Goal: Transaction & Acquisition: Purchase product/service

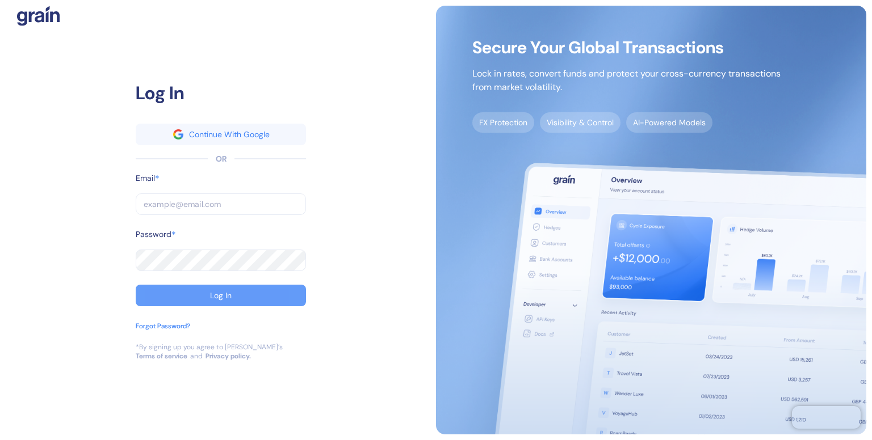
type input "[EMAIL_ADDRESS][DOMAIN_NAME]"
click at [208, 295] on button "Log In" at bounding box center [221, 296] width 170 height 22
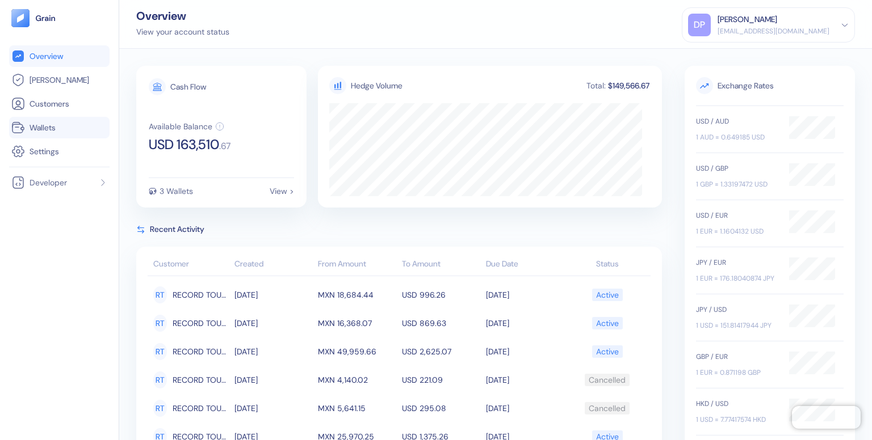
click at [49, 125] on span "Wallets" at bounding box center [43, 127] width 26 height 11
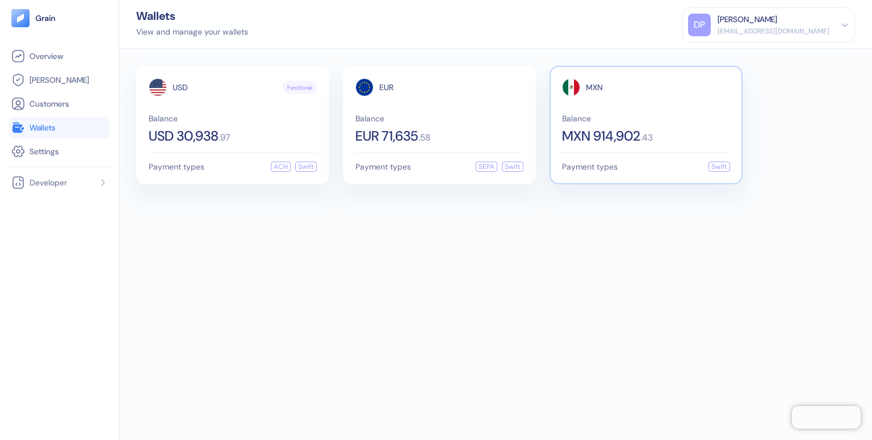
click at [651, 125] on div "Balance MXN 914,902 . 43" at bounding box center [646, 129] width 168 height 28
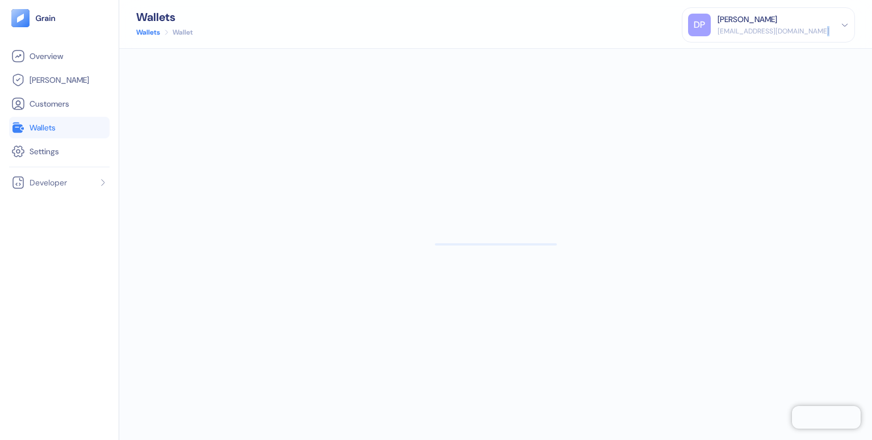
click at [651, 125] on div at bounding box center [495, 245] width 752 height 392
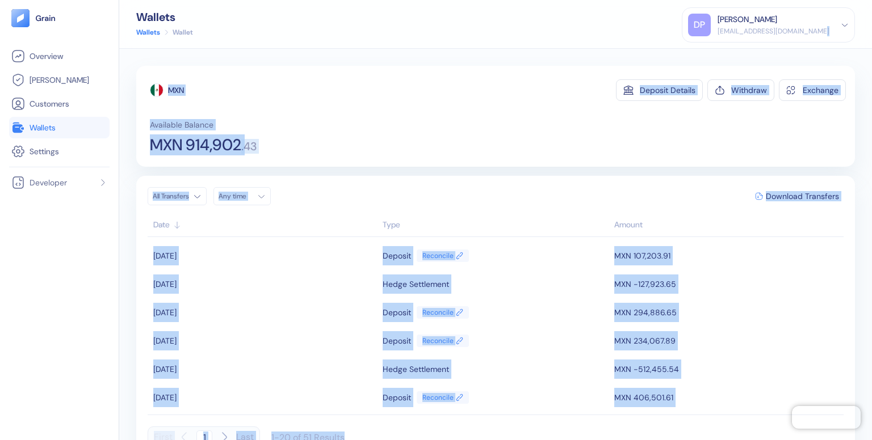
click at [800, 110] on div "MXN Deposit Details Withdraw Exchange Available Balance MXN 914,902 . 43" at bounding box center [498, 116] width 696 height 74
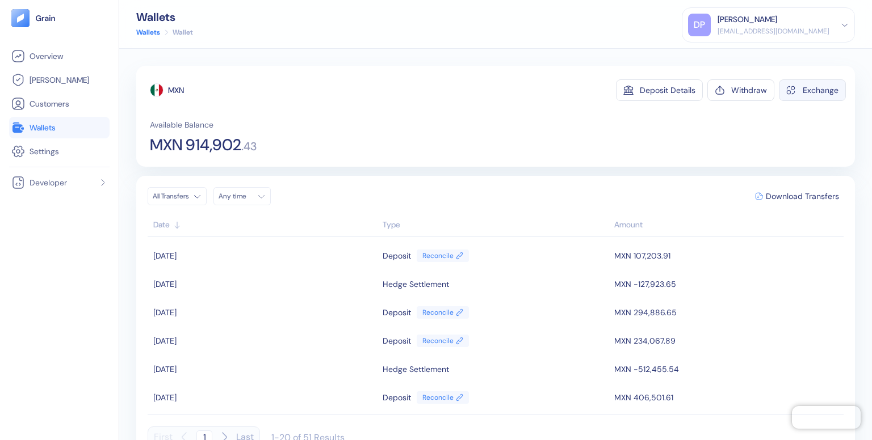
click at [813, 91] on div "Exchange" at bounding box center [820, 90] width 36 height 8
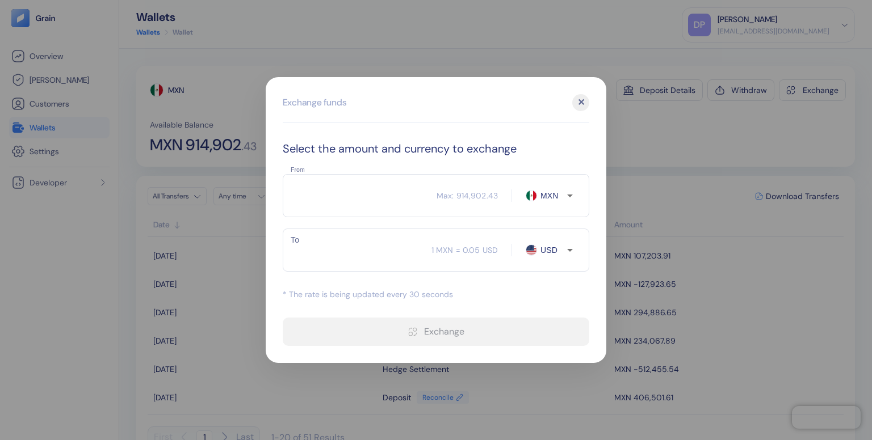
click at [385, 201] on input "From" at bounding box center [360, 196] width 154 height 28
type input "6"
type input "0.32"
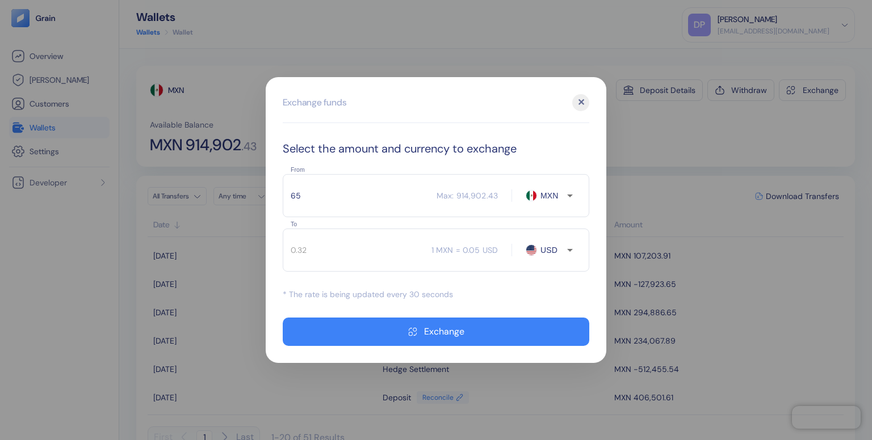
type input "654"
type input "35.28"
type input "6549"
type input "353.31"
type input "65490"
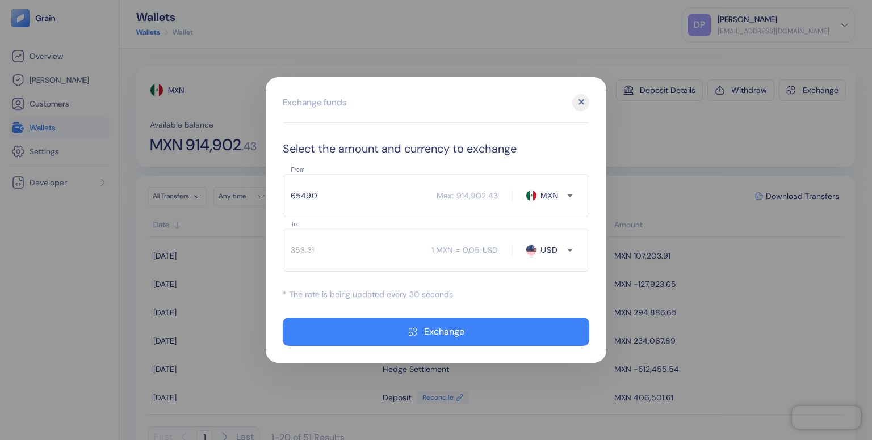
type input "3533.18"
type input "654902"
type input "35331.96"
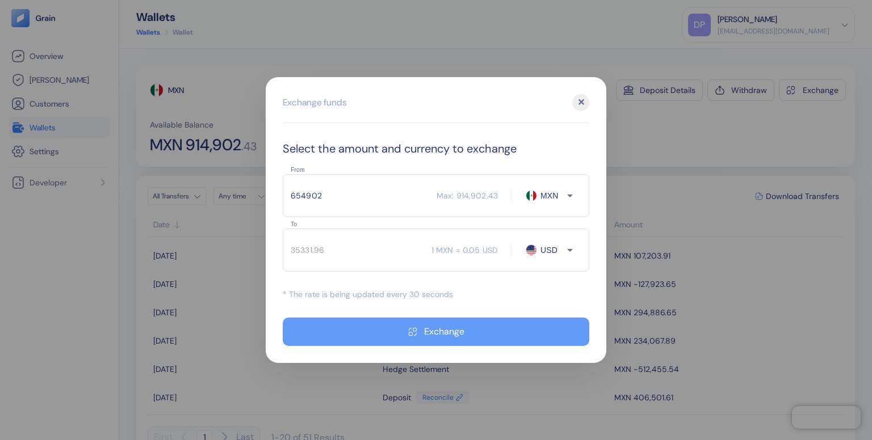
type input "654902"
click at [418, 330] on icon "button" at bounding box center [413, 331] width 10 height 9
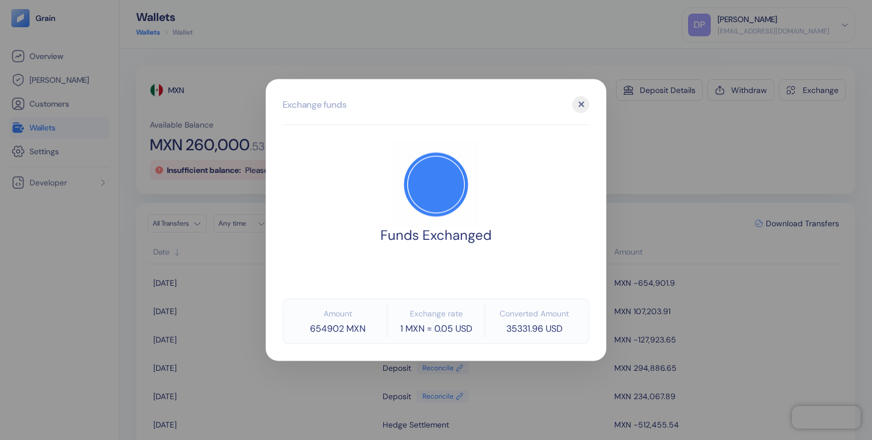
click at [579, 107] on div "✕" at bounding box center [580, 104] width 17 height 17
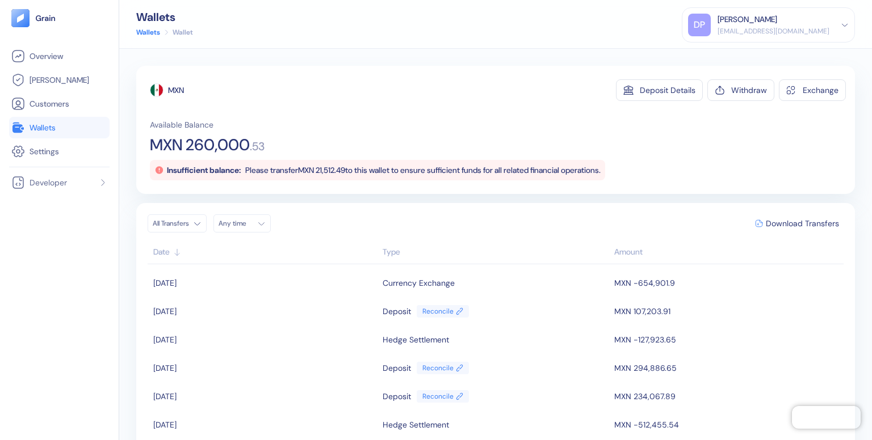
click at [56, 125] on span "Wallets" at bounding box center [43, 127] width 26 height 11
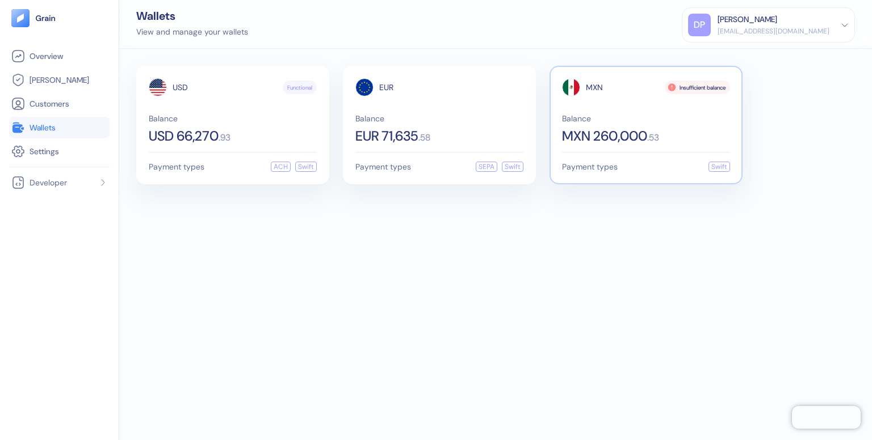
click at [693, 85] on div "Insufficient balance" at bounding box center [697, 88] width 65 height 14
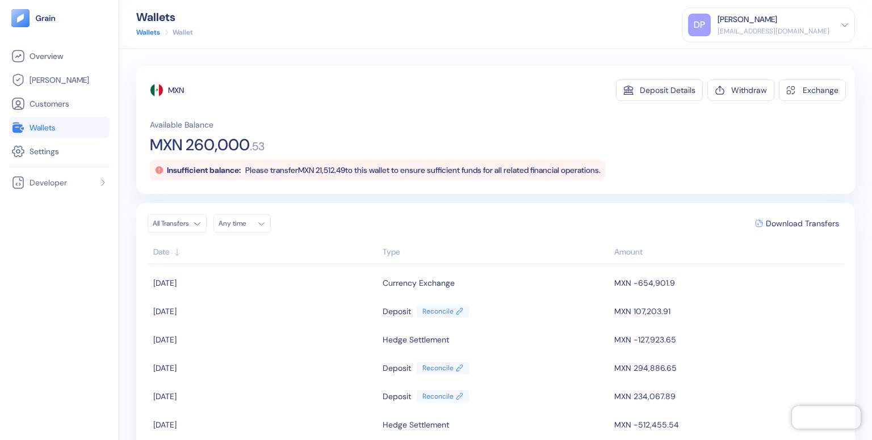
click at [47, 129] on span "Wallets" at bounding box center [43, 127] width 26 height 11
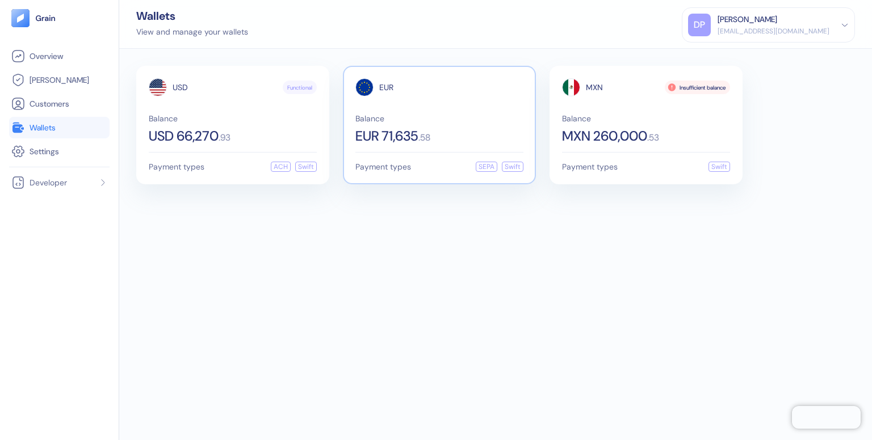
click at [406, 129] on span "EUR 71,635" at bounding box center [386, 136] width 63 height 14
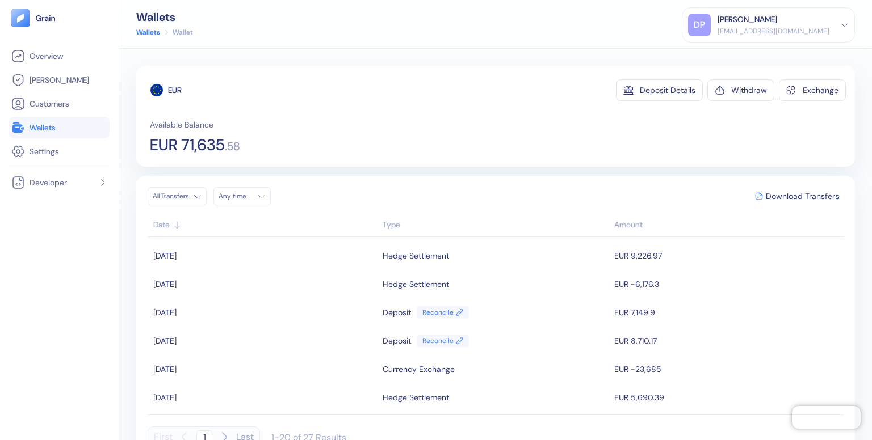
click at [70, 129] on link "Wallets" at bounding box center [59, 128] width 96 height 14
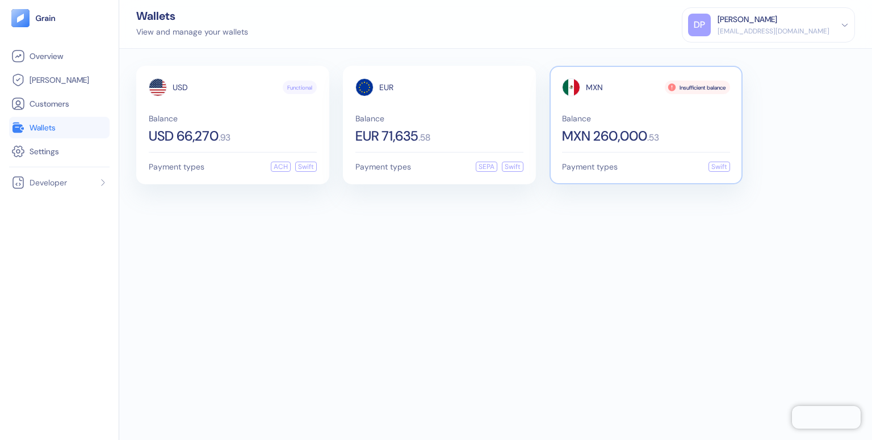
click at [682, 83] on div "Insufficient balance" at bounding box center [697, 88] width 65 height 14
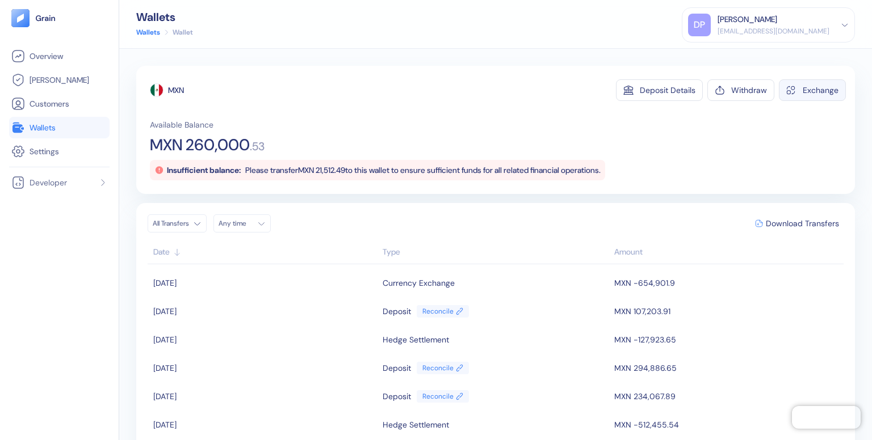
click at [815, 86] on div "Exchange" at bounding box center [820, 90] width 36 height 8
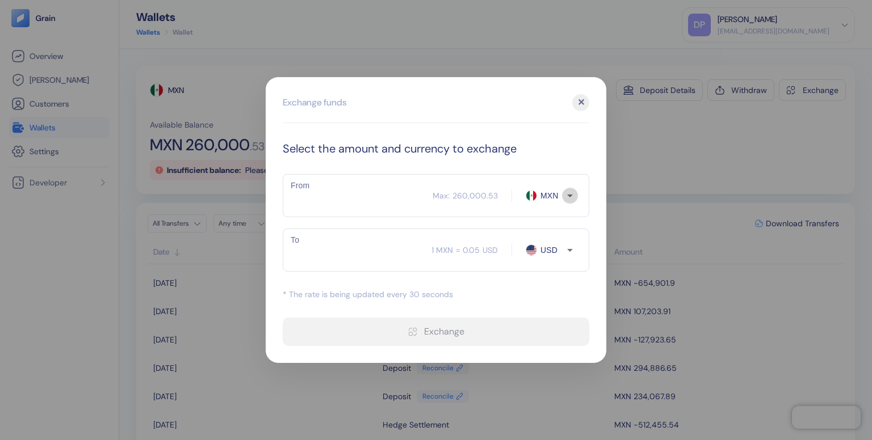
click at [571, 195] on icon "Open" at bounding box center [570, 196] width 6 height 3
click at [693, 136] on div at bounding box center [436, 220] width 872 height 440
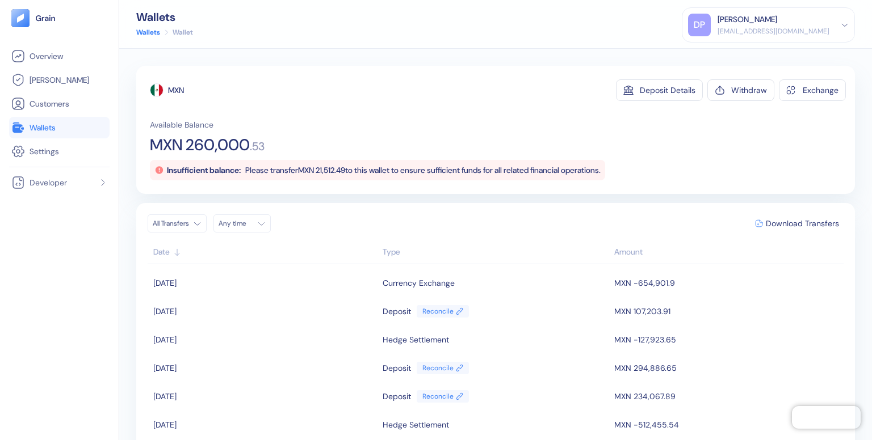
click at [50, 128] on span "Wallets" at bounding box center [43, 127] width 26 height 11
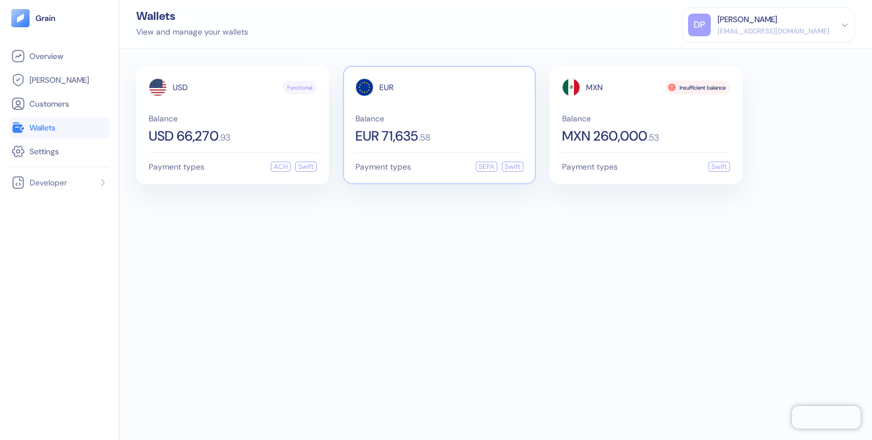
click at [452, 140] on div "EUR 71,635 . 58" at bounding box center [439, 136] width 168 height 14
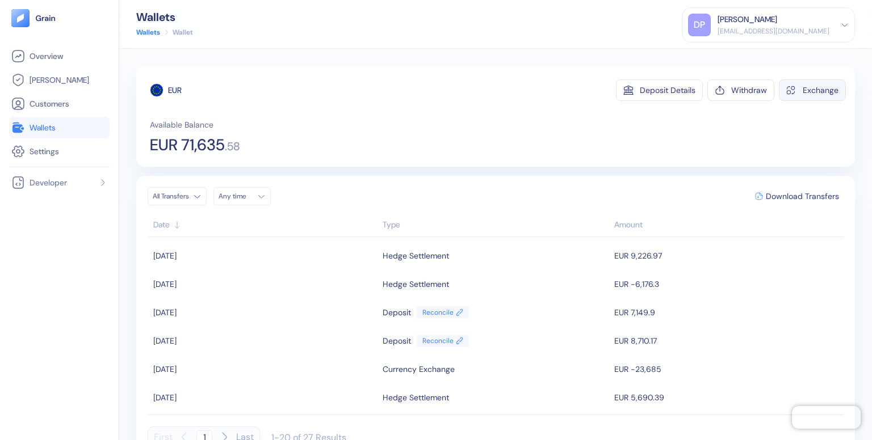
click at [802, 87] on div "Exchange" at bounding box center [820, 90] width 36 height 8
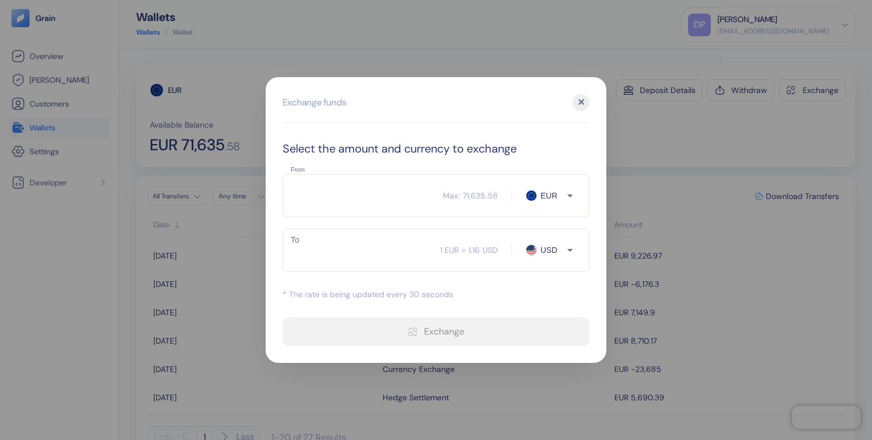
click at [410, 196] on input "From" at bounding box center [363, 196] width 160 height 28
type input "3635"
type input "4210.87"
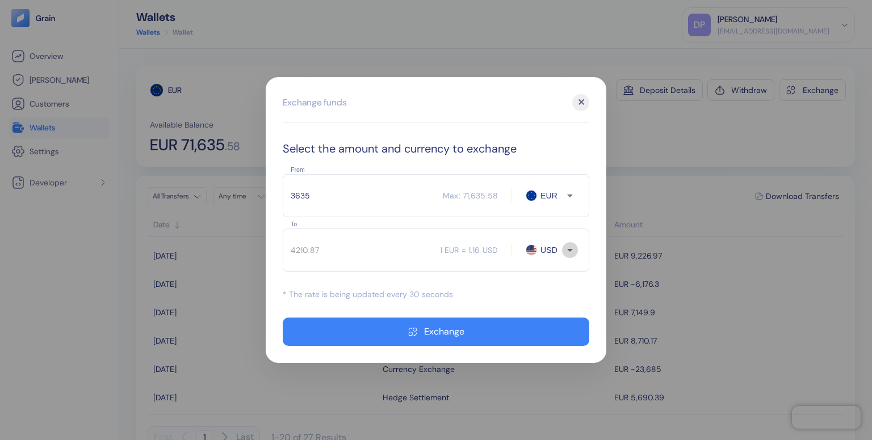
click at [574, 252] on icon "Open" at bounding box center [570, 250] width 14 height 14
type input "3635"
click at [563, 300] on li "MXN" at bounding box center [557, 291] width 40 height 20
type input "MXN"
type input "77787.28"
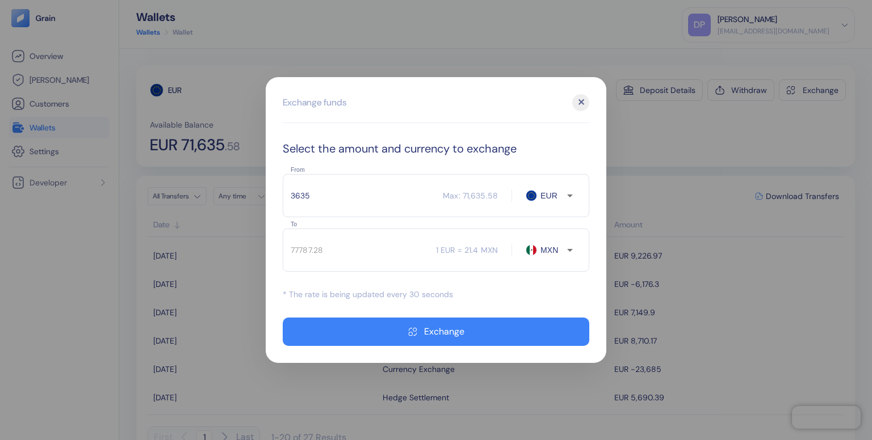
click at [331, 191] on input "3635" at bounding box center [363, 196] width 160 height 28
click at [566, 247] on icon "Open" at bounding box center [570, 250] width 14 height 14
click at [553, 296] on li "MXN" at bounding box center [557, 291] width 40 height 20
click at [578, 107] on div "✕" at bounding box center [580, 102] width 17 height 17
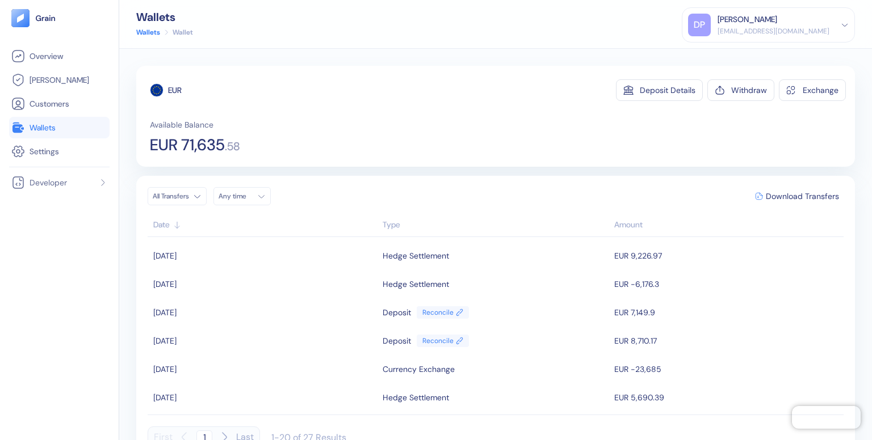
click at [40, 125] on span "Wallets" at bounding box center [43, 127] width 26 height 11
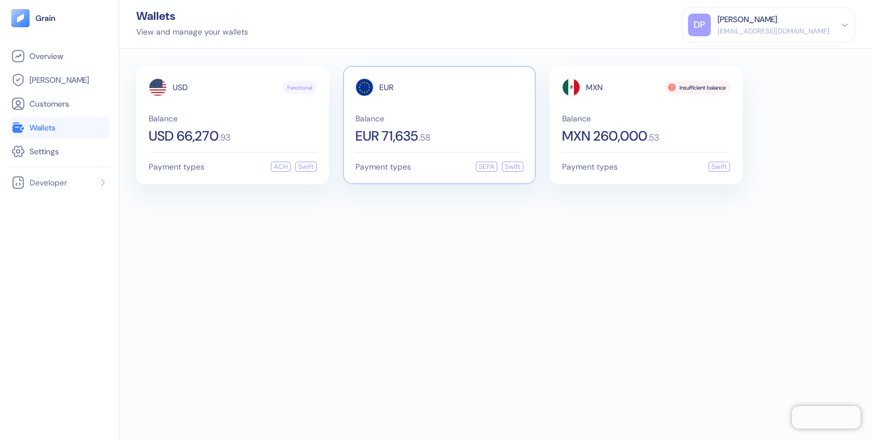
click at [465, 121] on span "Balance" at bounding box center [439, 119] width 168 height 8
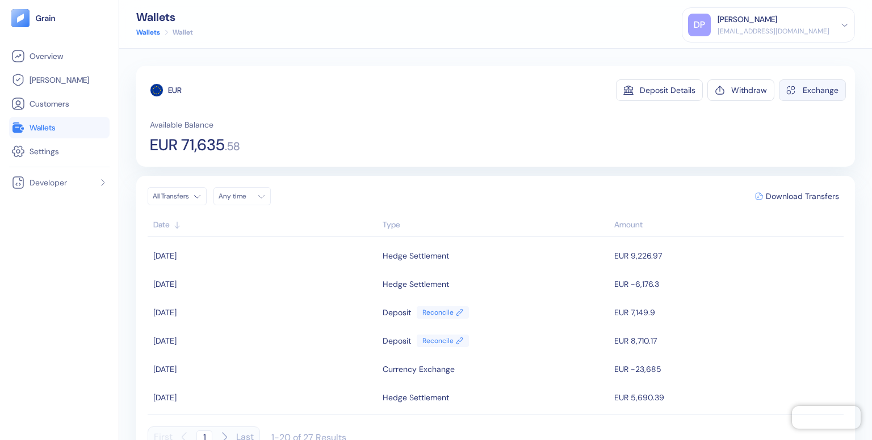
click at [802, 86] on div "Exchange" at bounding box center [820, 90] width 36 height 8
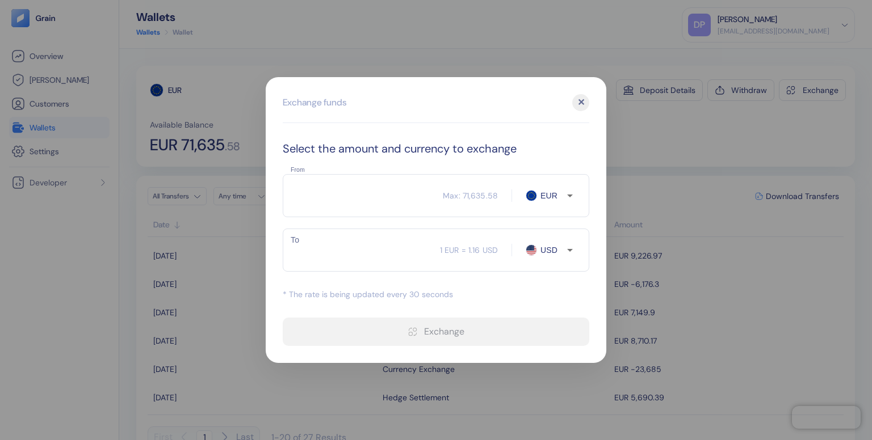
click at [381, 195] on input "From" at bounding box center [363, 196] width 160 height 28
type input "65"
type input "75.3"
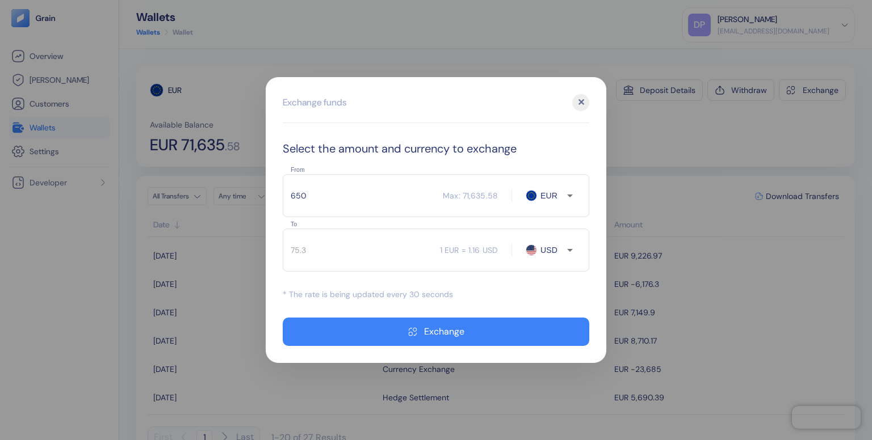
type input "6500"
type input "7530.03"
type input "65000"
type input "75300.33"
type input "65000"
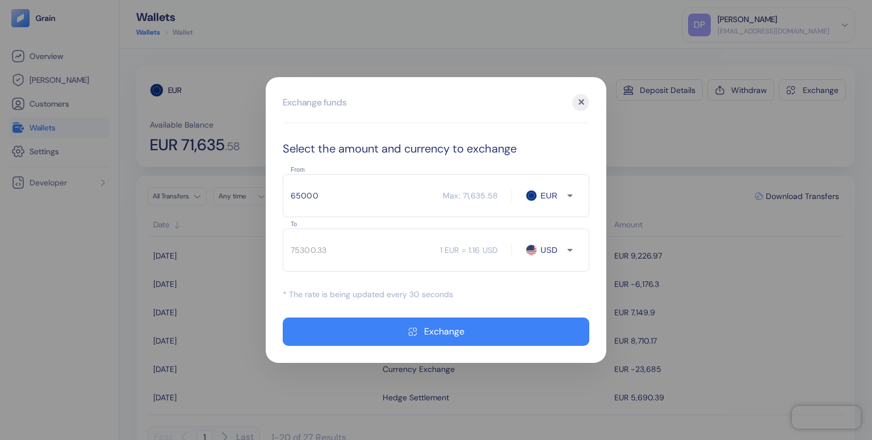
click at [582, 106] on div "✕" at bounding box center [580, 102] width 17 height 17
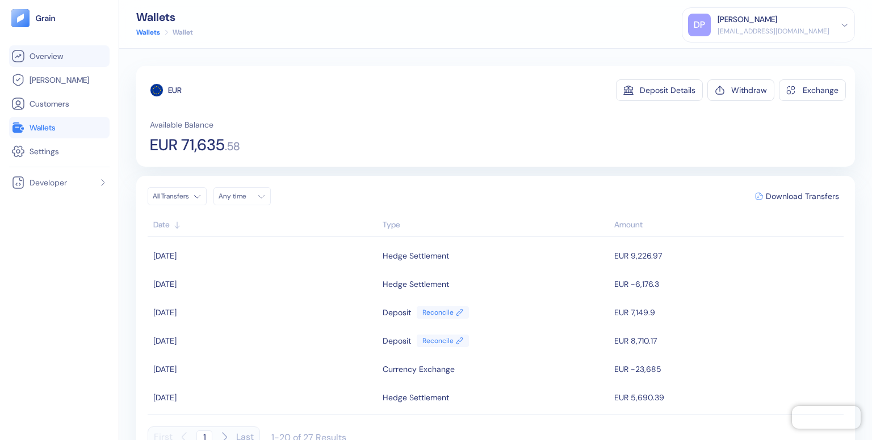
click at [43, 54] on span "Overview" at bounding box center [46, 56] width 33 height 11
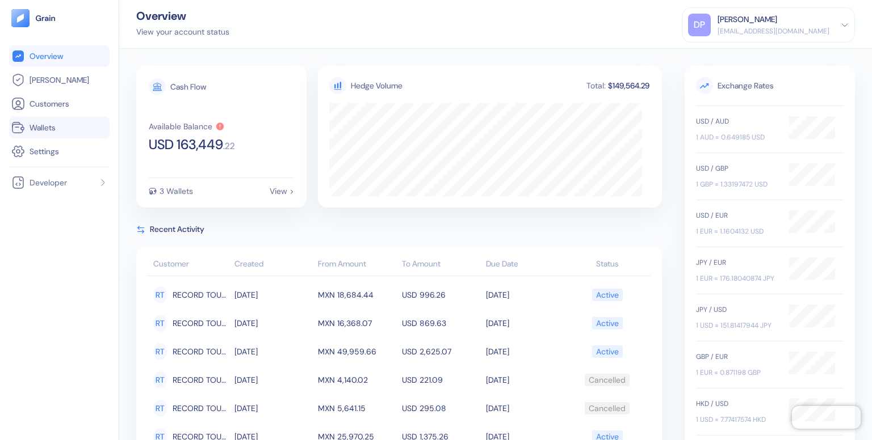
click at [64, 131] on link "Wallets" at bounding box center [59, 128] width 96 height 14
